Goal: Information Seeking & Learning: Learn about a topic

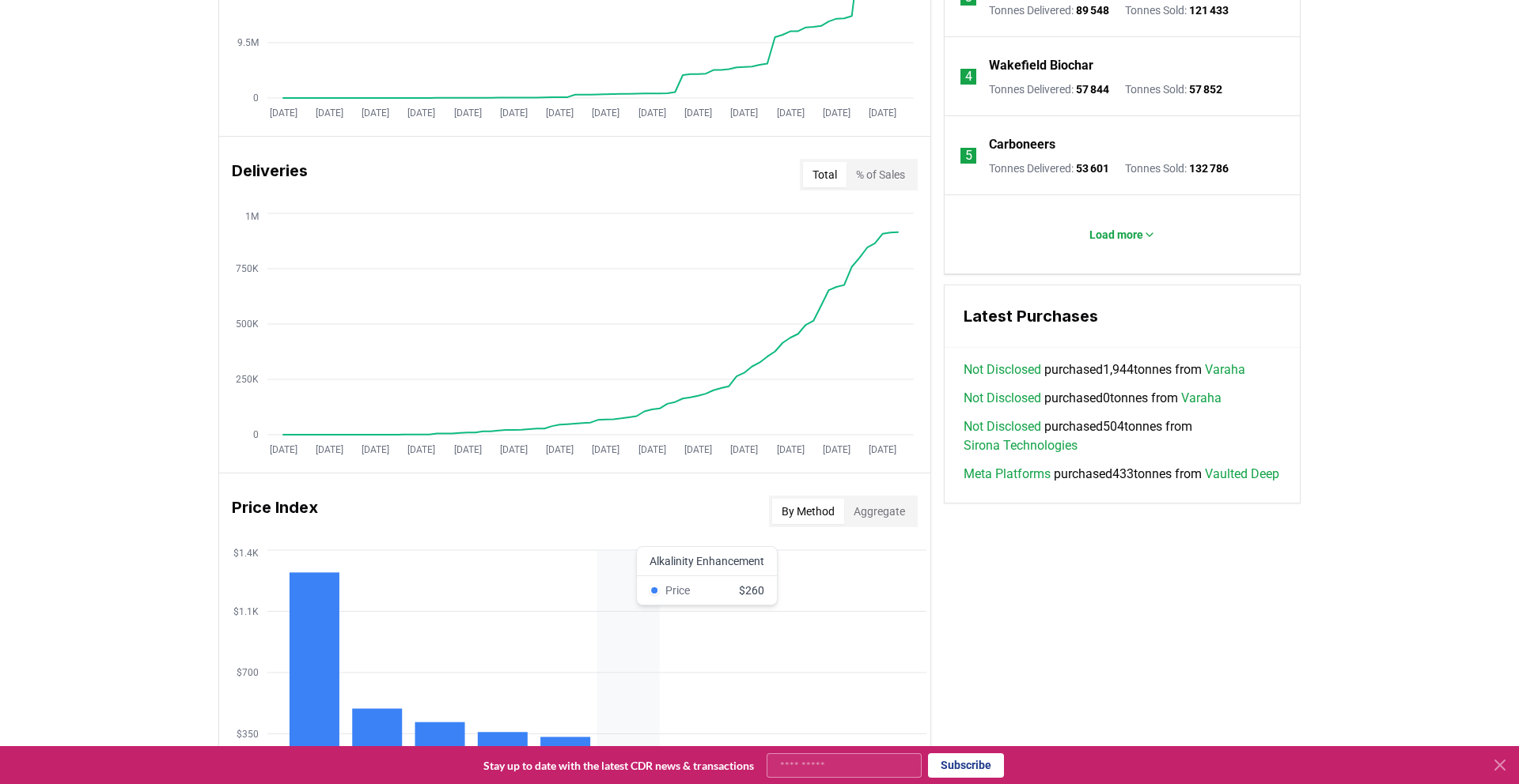
scroll to position [843, 0]
click at [890, 183] on button "% of Sales" at bounding box center [880, 176] width 68 height 25
click at [827, 170] on button "Total" at bounding box center [824, 176] width 44 height 25
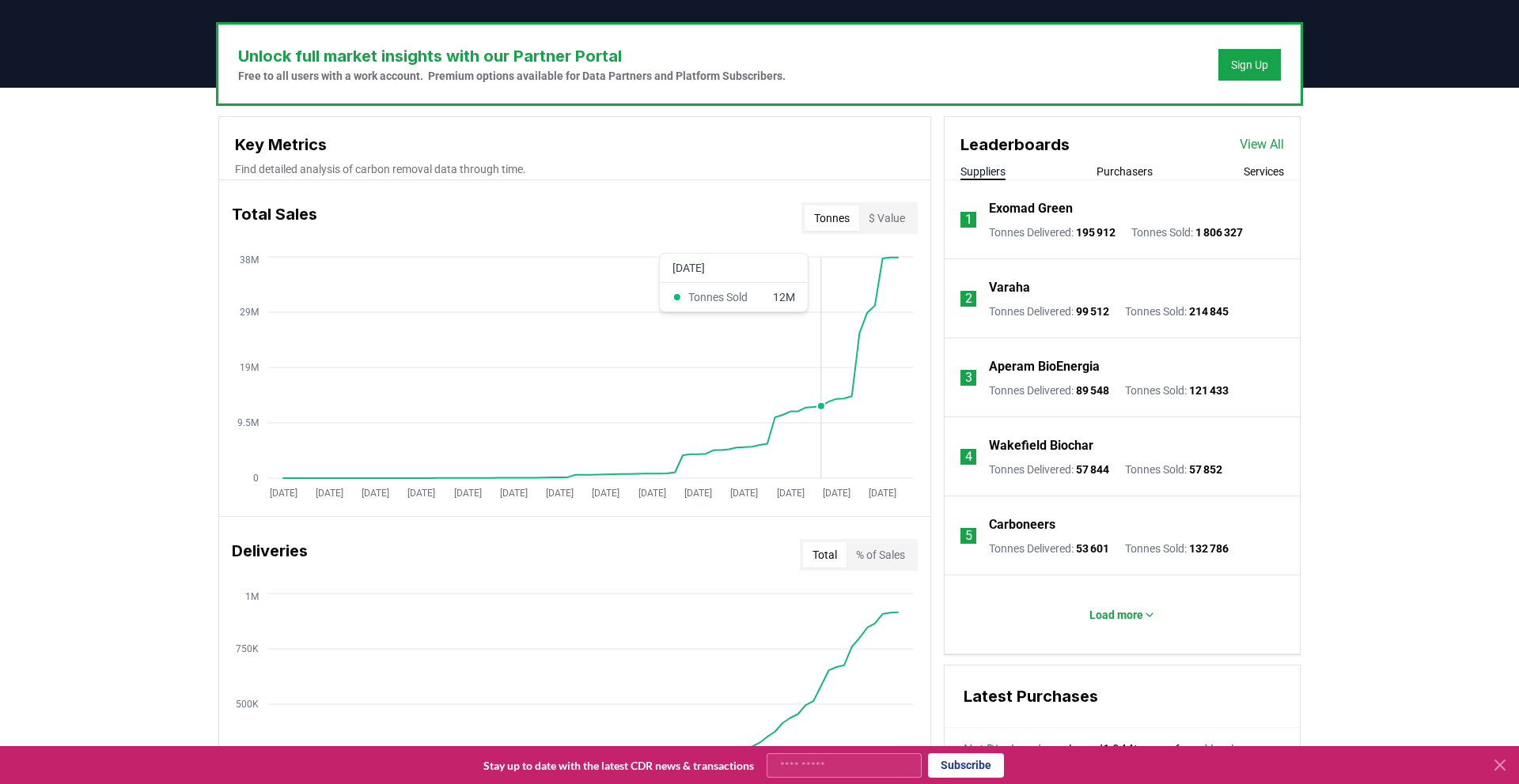
scroll to position [458, 0]
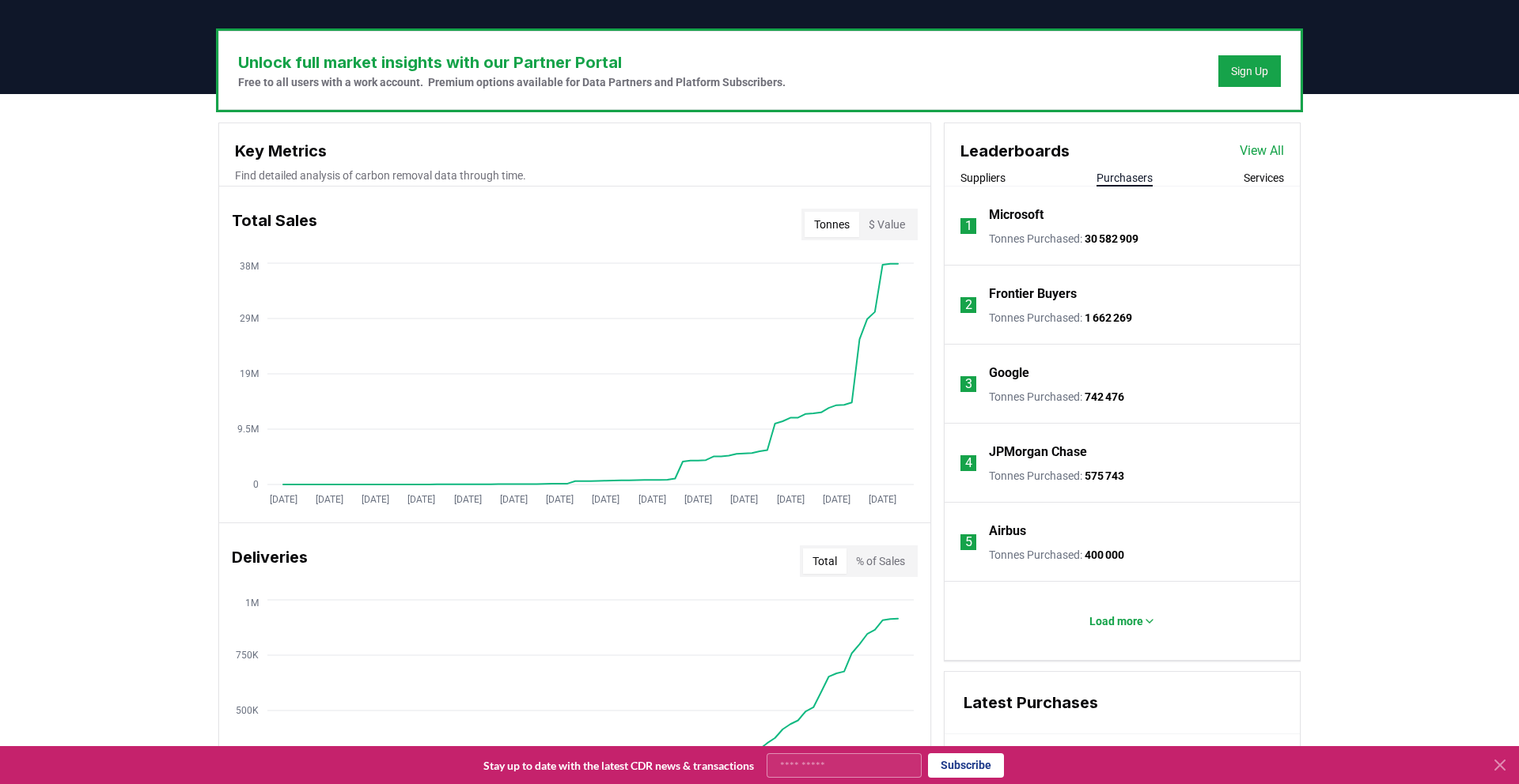
click at [1119, 173] on button "Purchasers" at bounding box center [1124, 178] width 56 height 15
click at [1101, 618] on p "Load more" at bounding box center [1116, 621] width 54 height 15
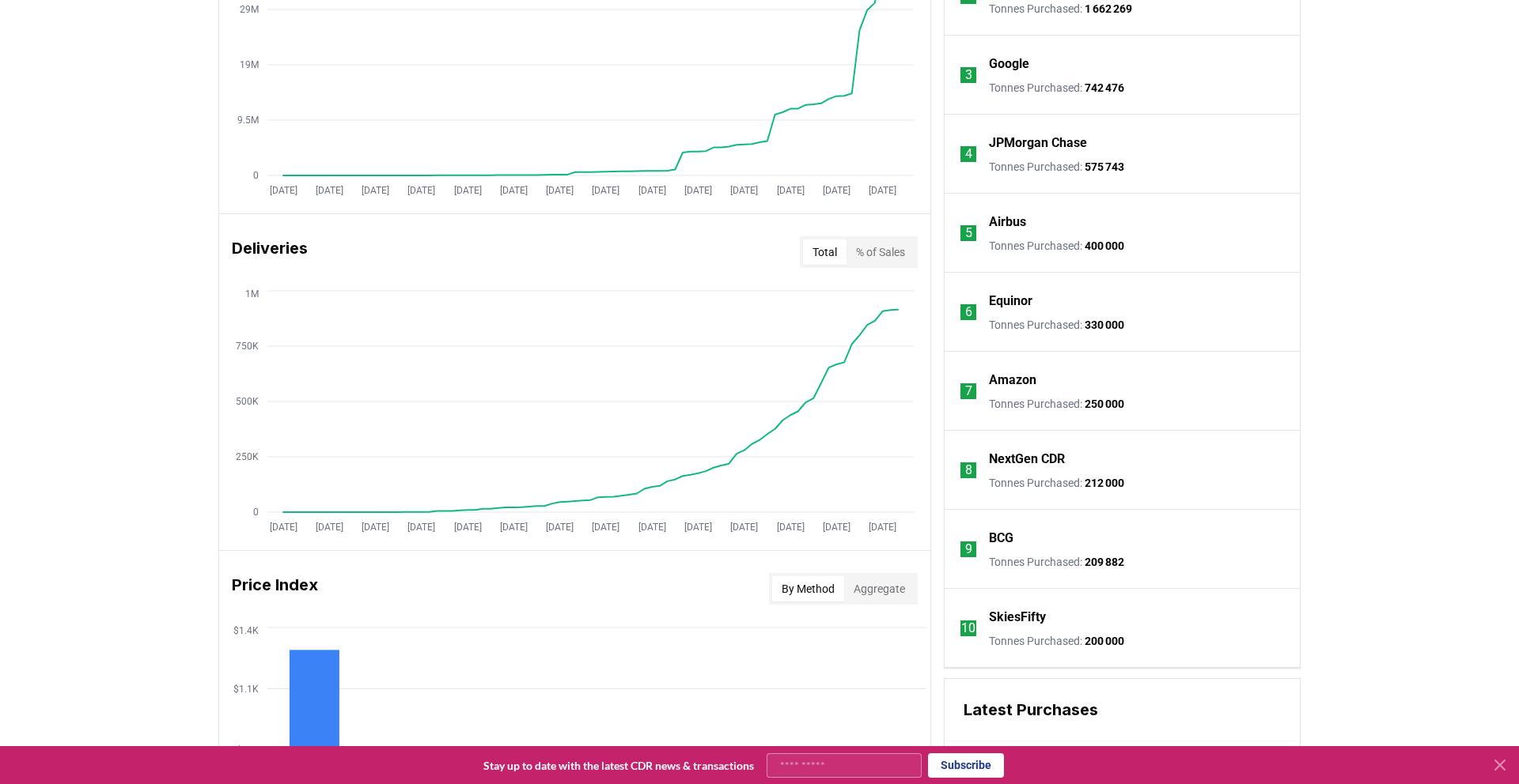
scroll to position [770, 0]
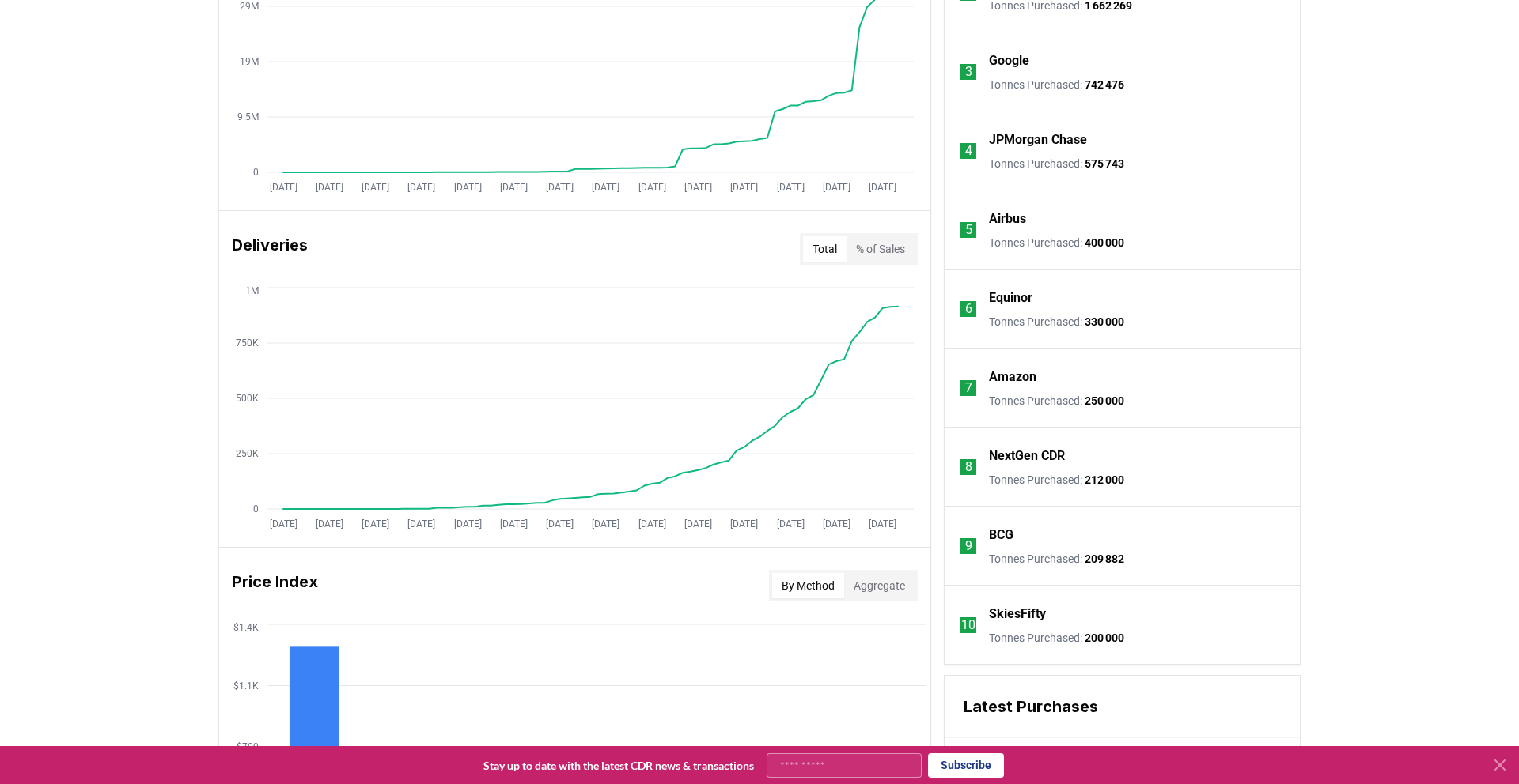
click at [1064, 507] on li "9 BCG Tonnes Purchased : 209 882" at bounding box center [1121, 547] width 355 height 79
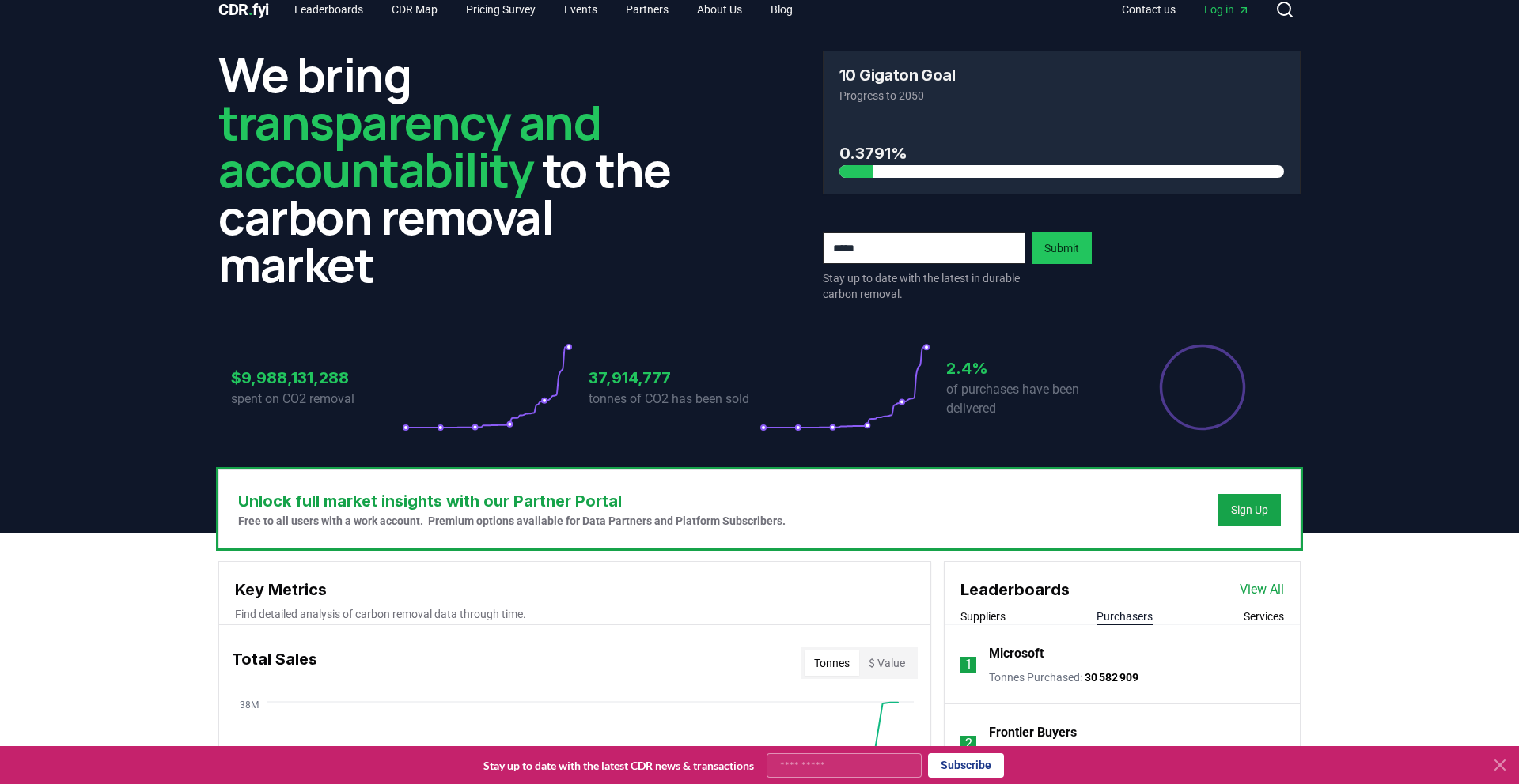
scroll to position [0, 0]
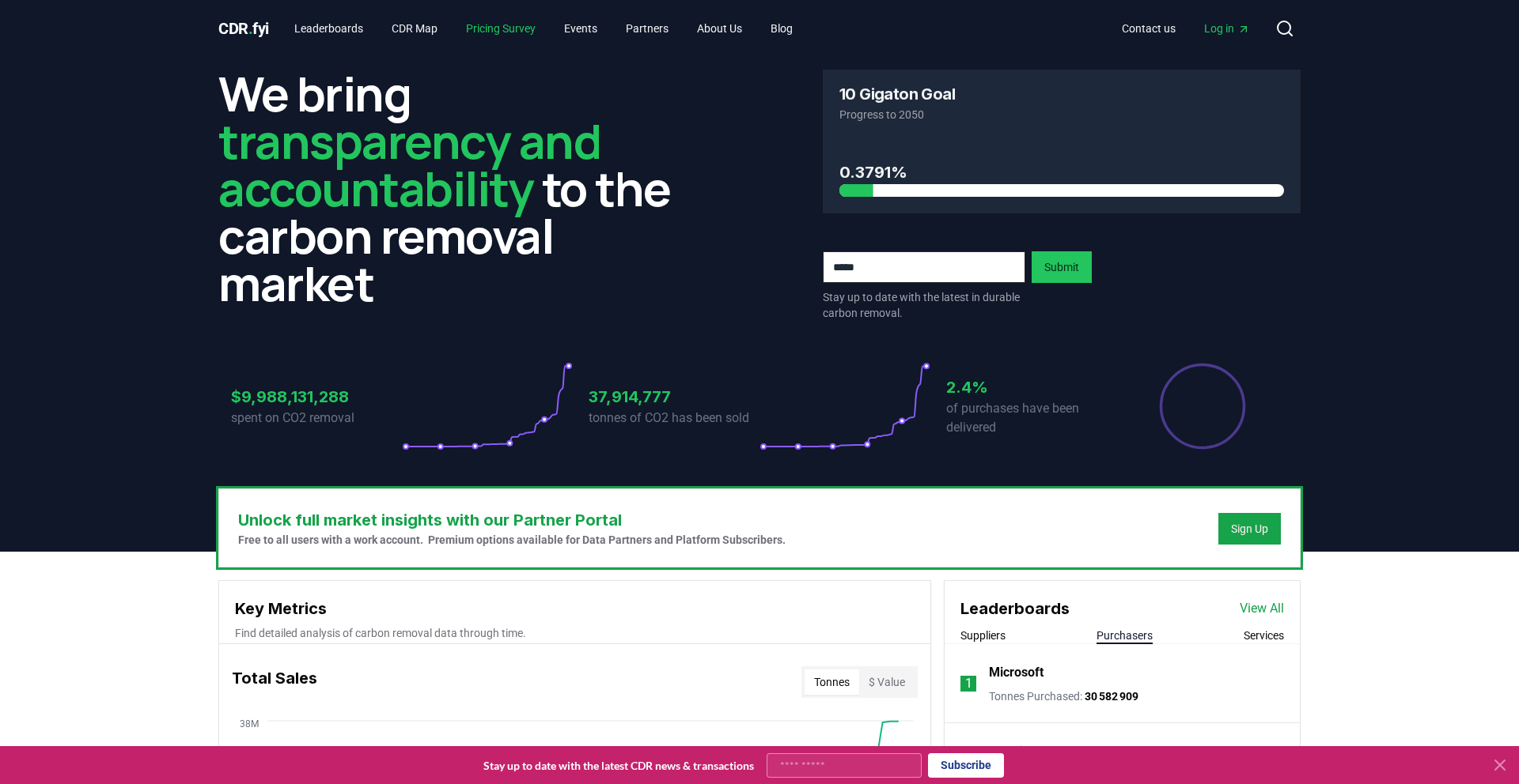
click at [509, 28] on link "Pricing Survey" at bounding box center [501, 28] width 95 height 28
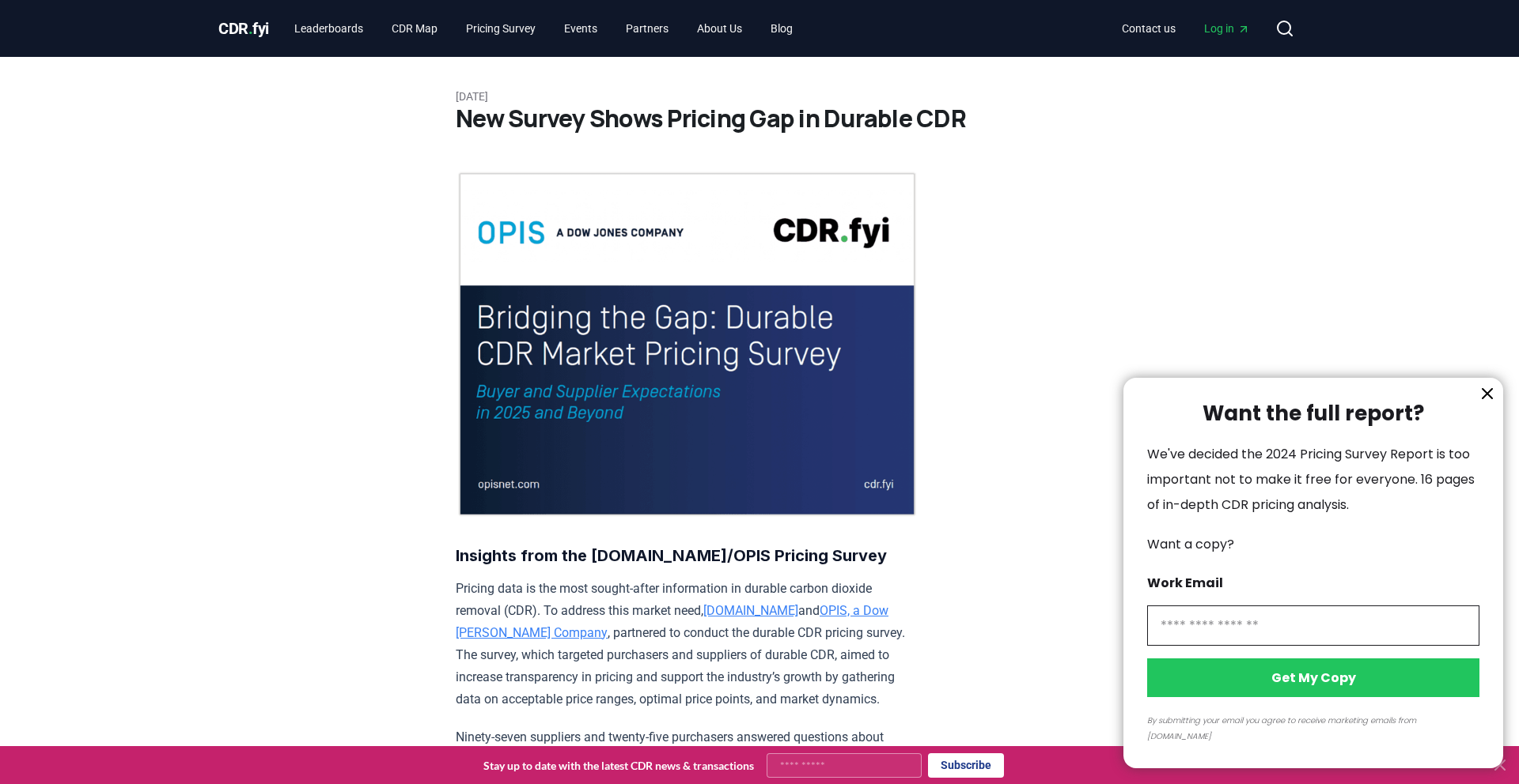
click at [499, 30] on div at bounding box center [759, 392] width 1519 height 784
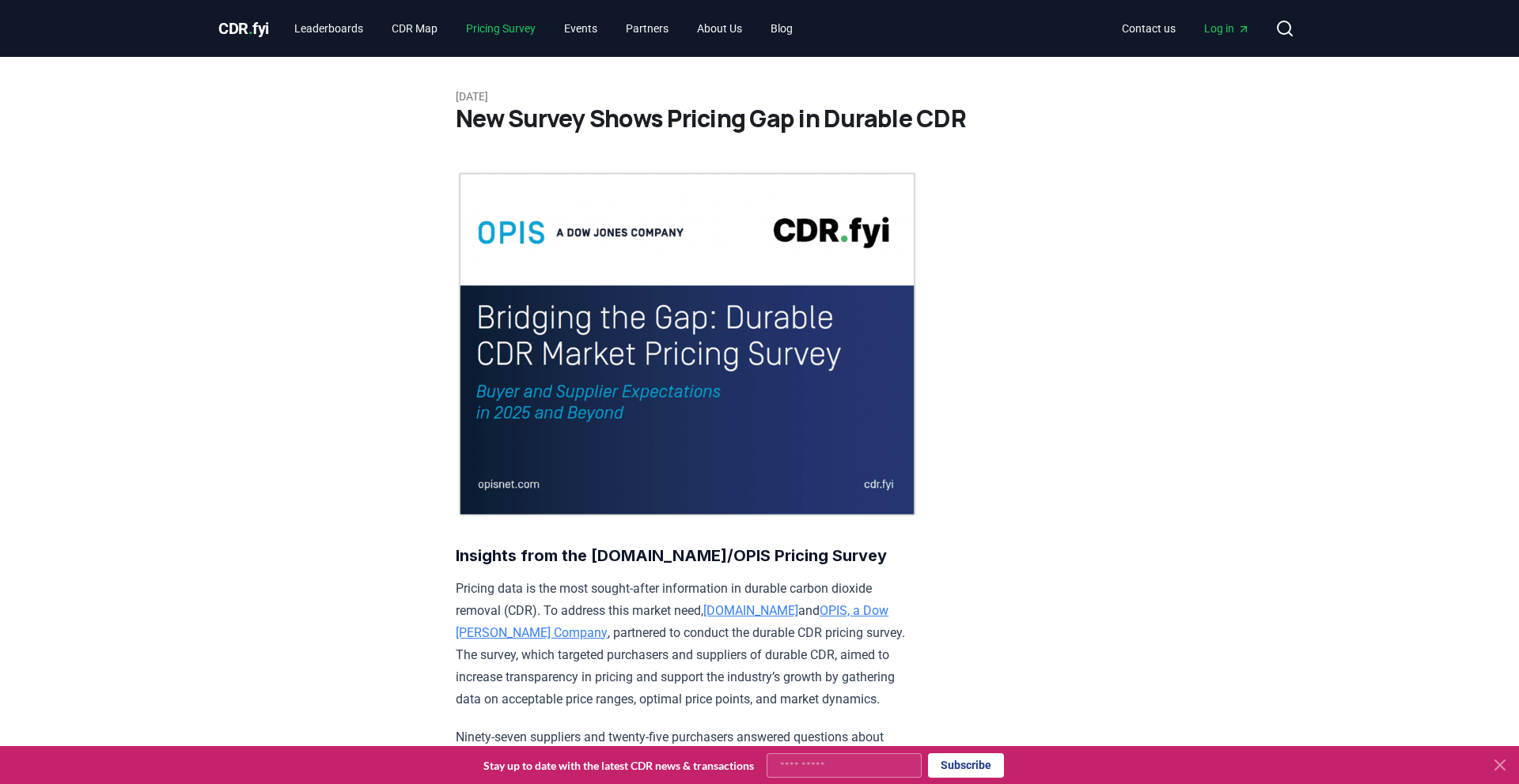
click at [491, 26] on link "Pricing Survey" at bounding box center [501, 28] width 95 height 28
click at [488, 29] on link "Pricing Survey" at bounding box center [501, 28] width 95 height 28
click at [436, 27] on link "CDR Map" at bounding box center [414, 28] width 72 height 28
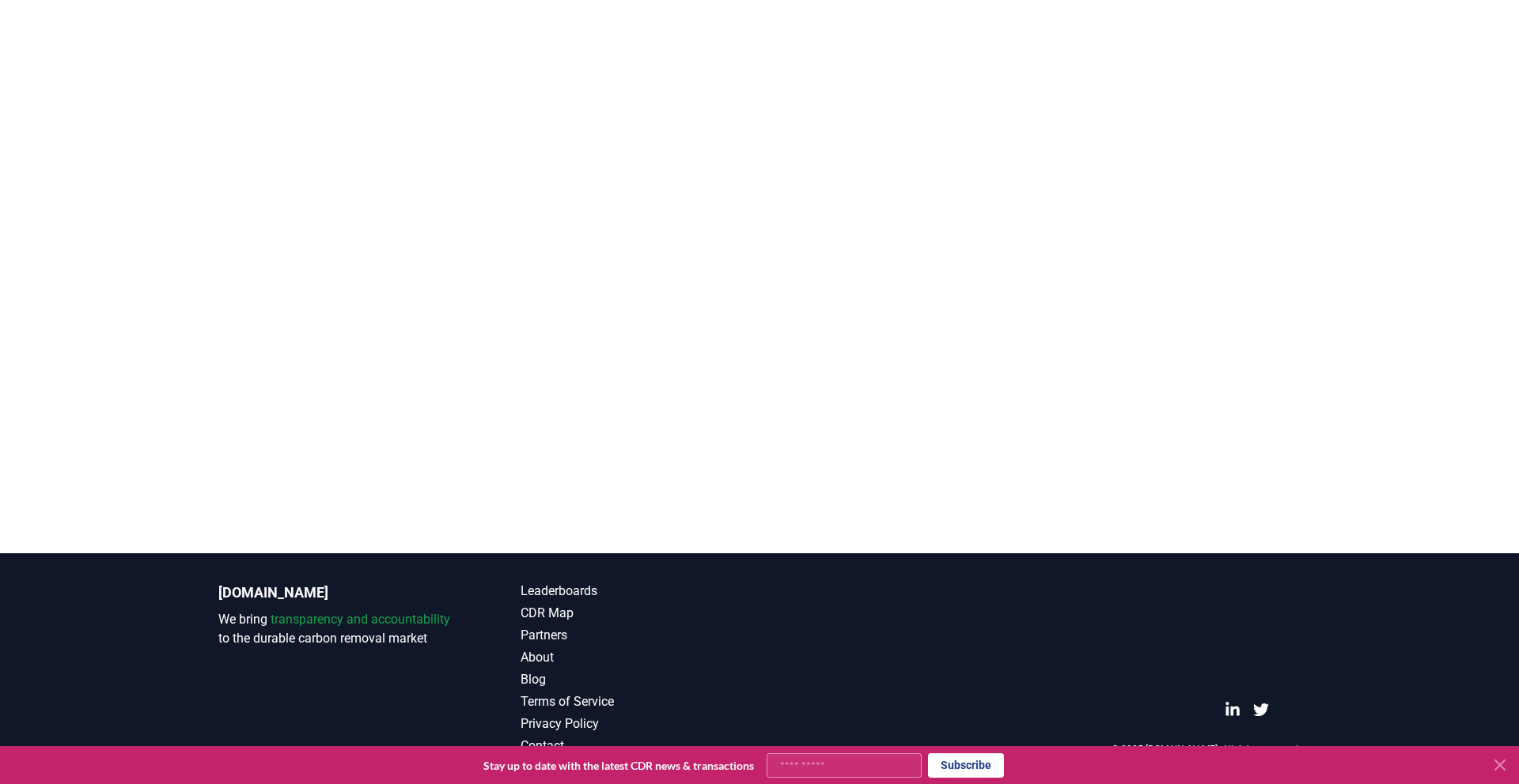
scroll to position [307, 0]
